Goal: Check status: Check status

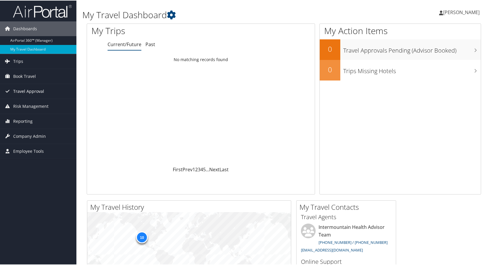
click at [23, 88] on span "Travel Approval" at bounding box center [28, 90] width 31 height 15
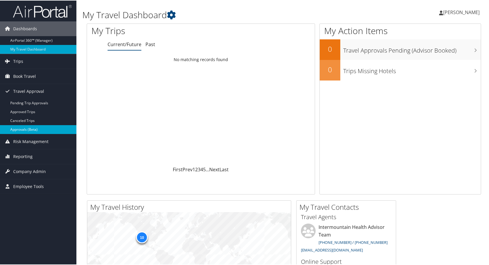
click at [23, 127] on link "Approvals (Beta)" at bounding box center [38, 129] width 76 height 9
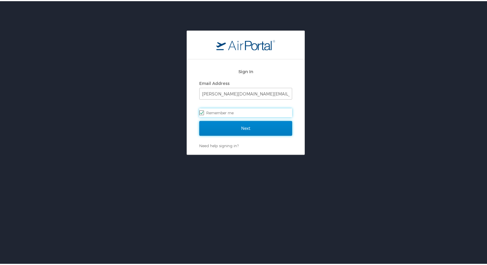
click at [247, 125] on input "Next" at bounding box center [245, 127] width 93 height 15
